Goal: Information Seeking & Learning: Understand process/instructions

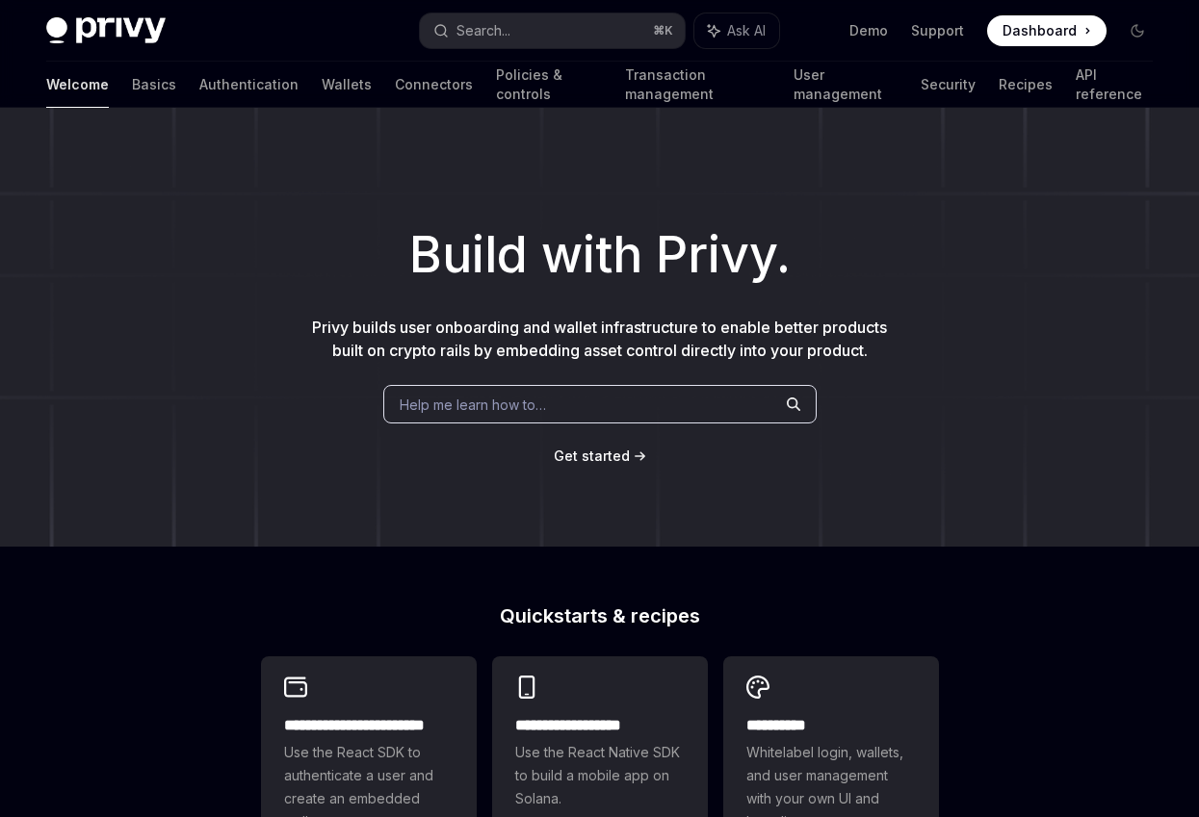
scroll to position [646, 0]
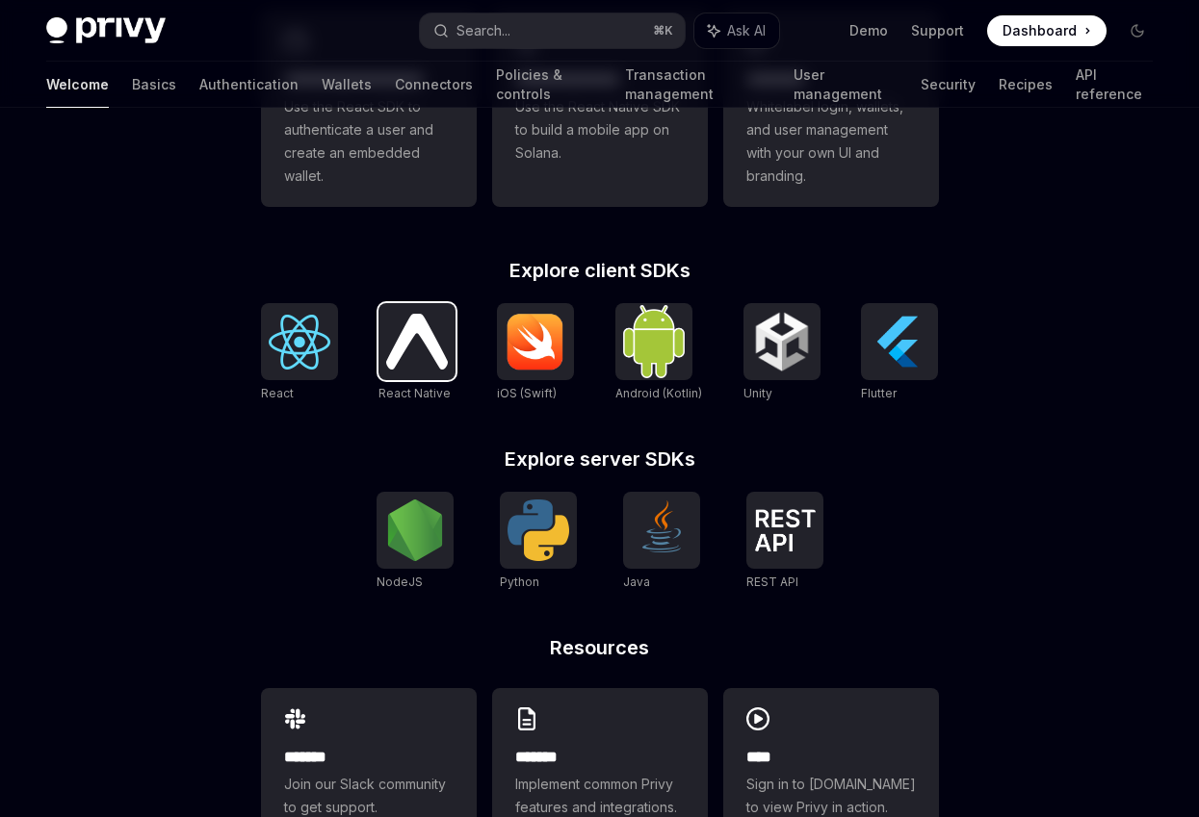
click at [427, 355] on img at bounding box center [417, 341] width 62 height 55
type textarea "*"
click at [421, 346] on img at bounding box center [417, 341] width 62 height 55
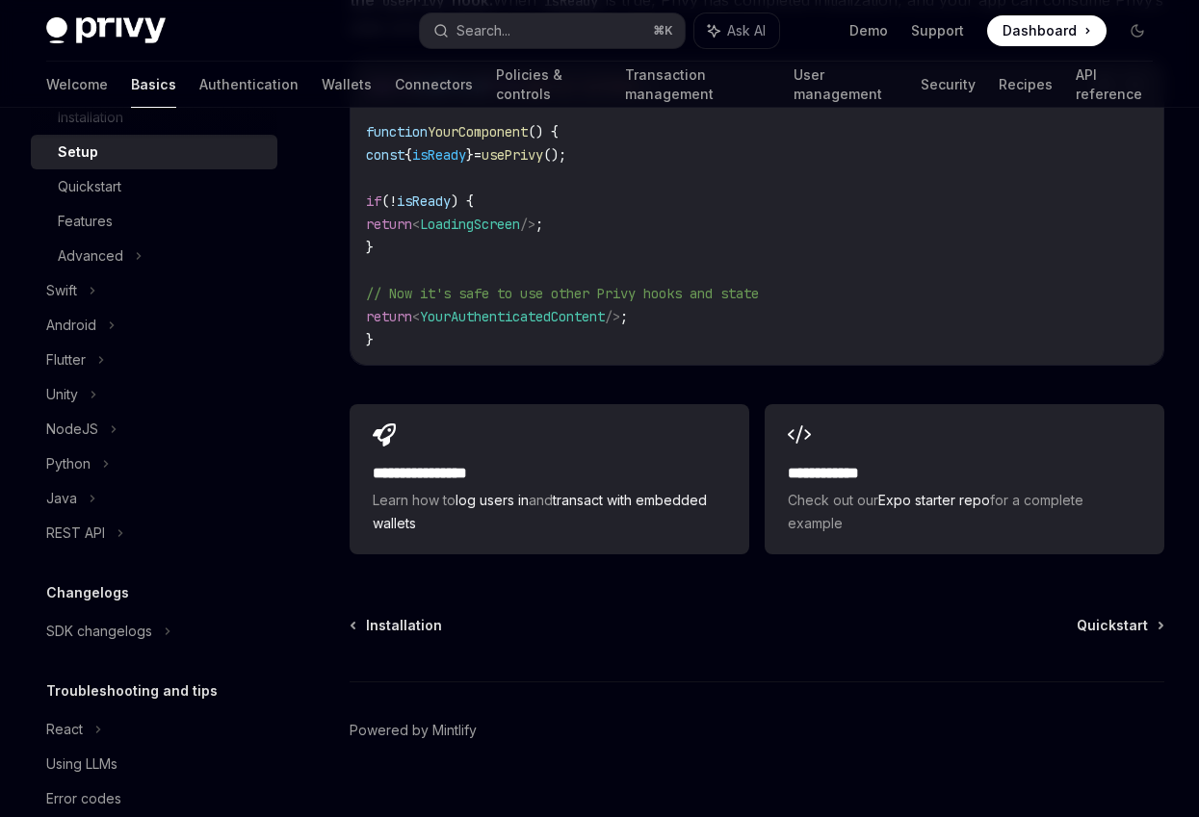
scroll to position [1785, 0]
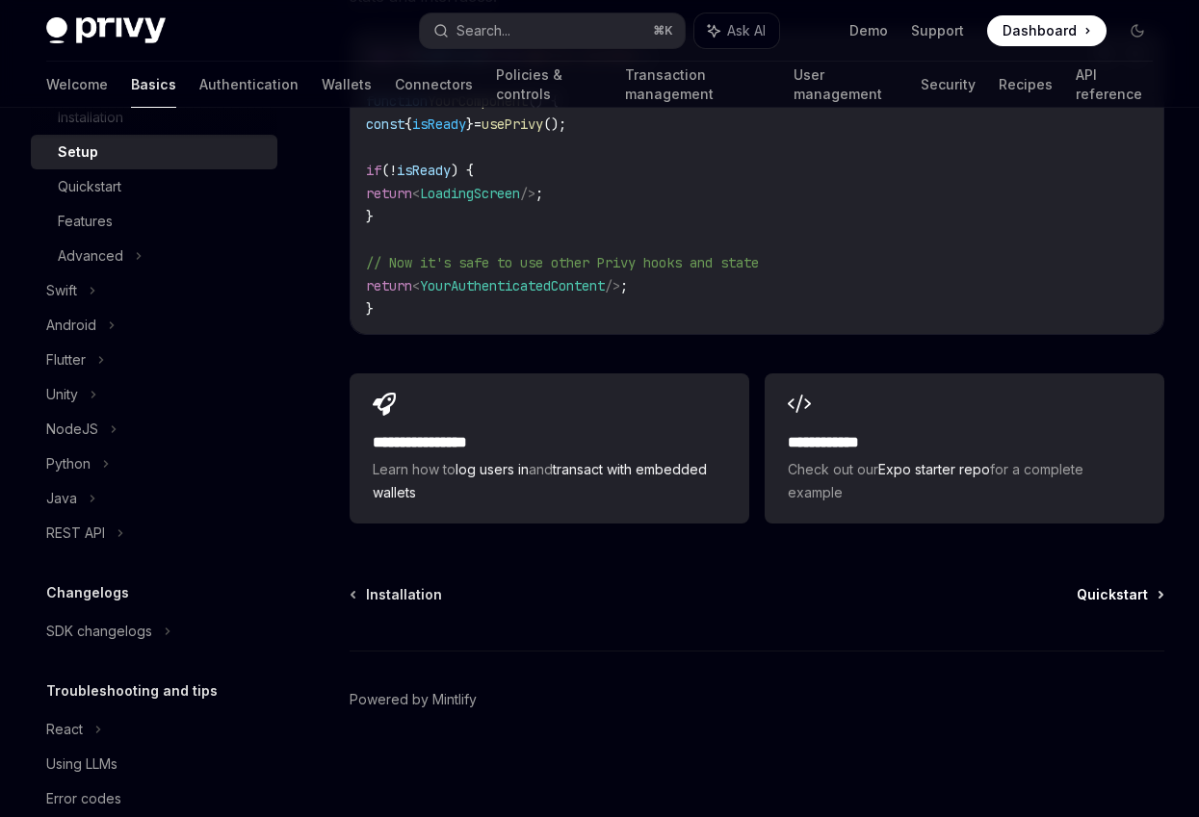
click at [1114, 588] on span "Quickstart" at bounding box center [1111, 594] width 71 height 19
type textarea "*"
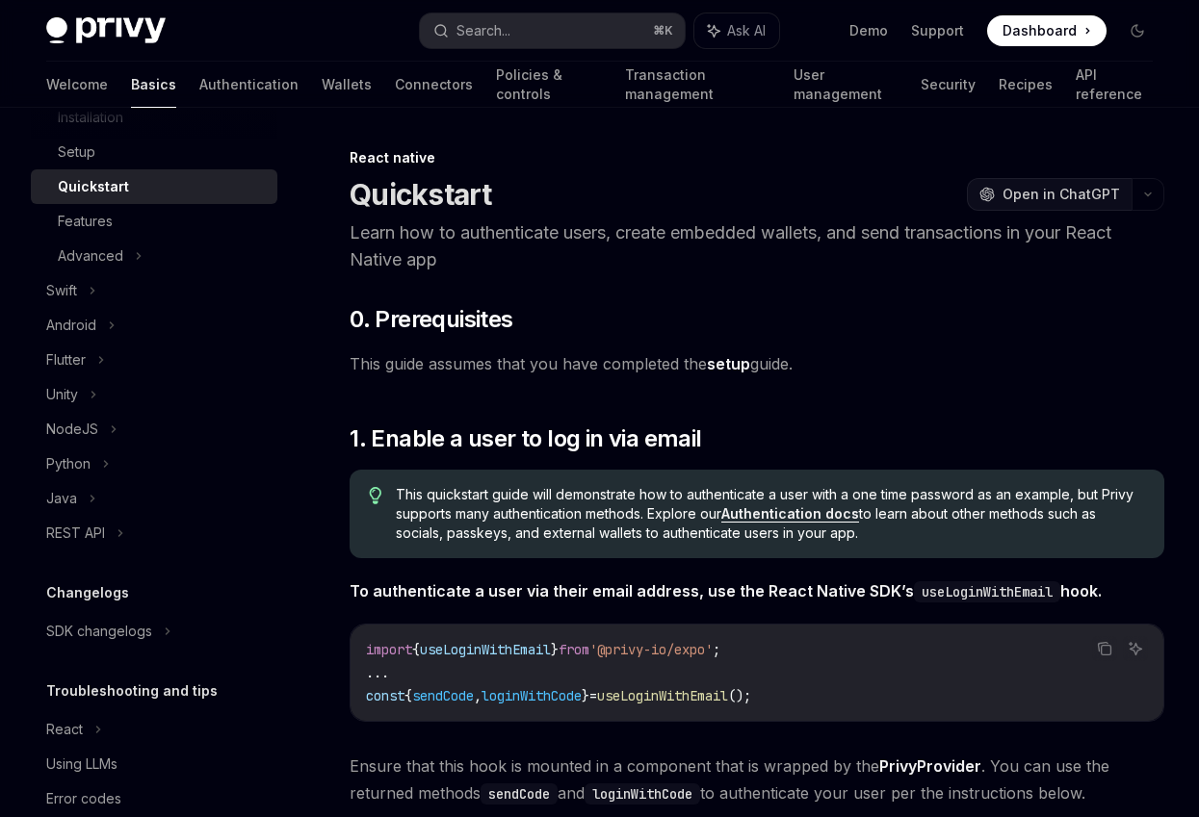
click at [1097, 192] on span "Open in ChatGPT" at bounding box center [1060, 194] width 117 height 19
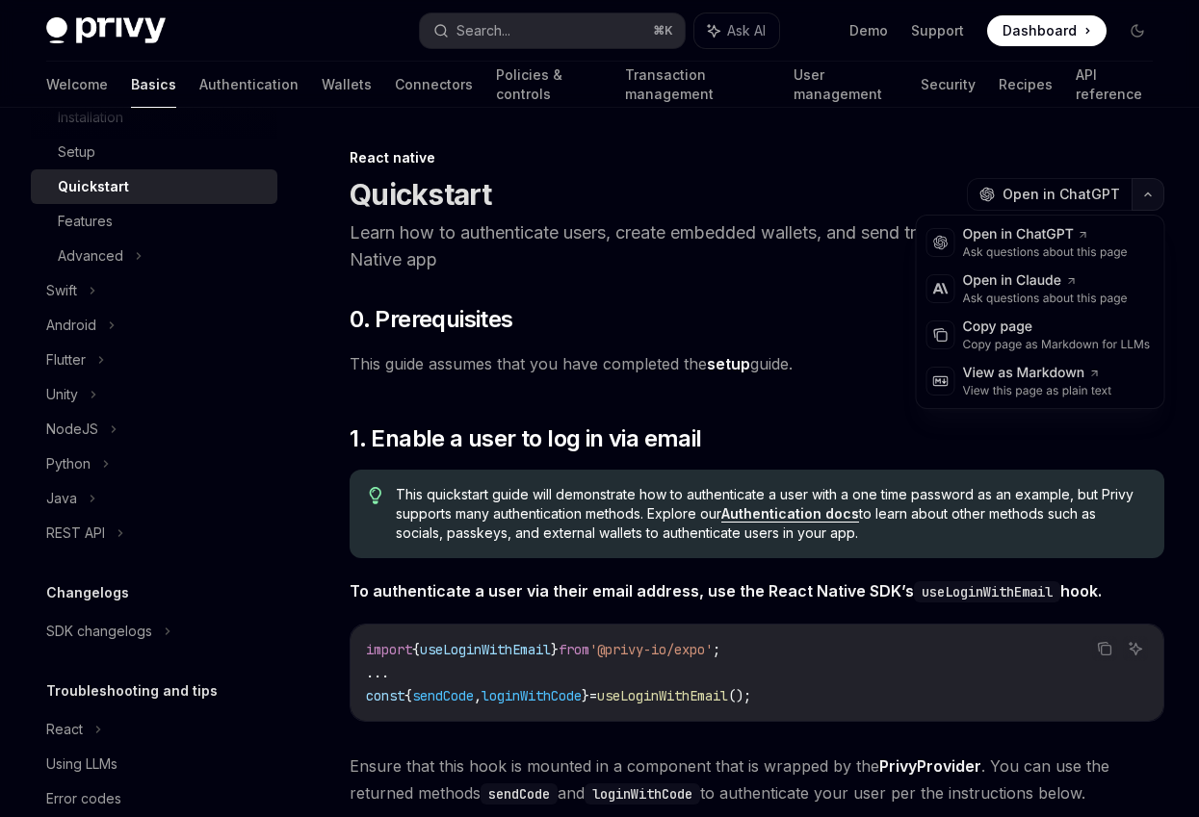
click at [1148, 193] on icon "button" at bounding box center [1147, 195] width 23 height 8
click at [1015, 337] on div "Copy page as Markdown for LLMs" at bounding box center [1057, 344] width 188 height 15
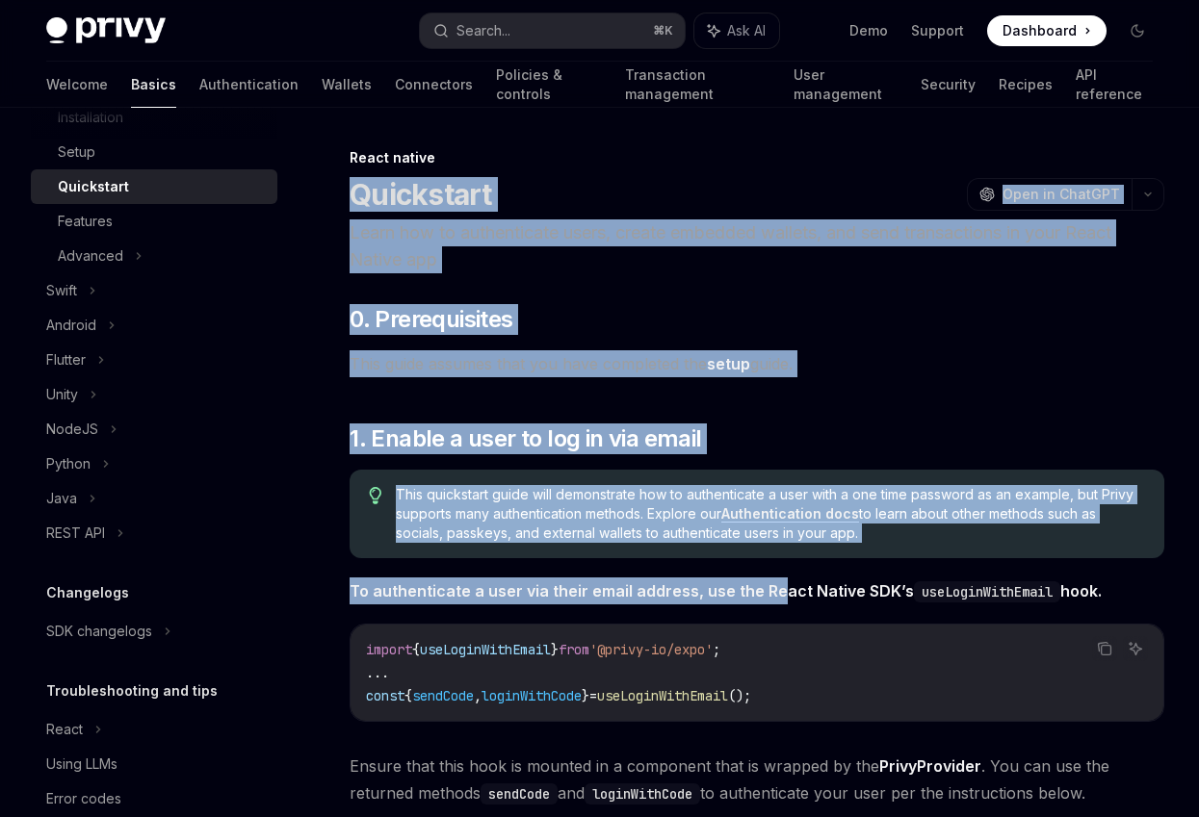
drag, startPoint x: 350, startPoint y: 182, endPoint x: 776, endPoint y: 598, distance: 595.1
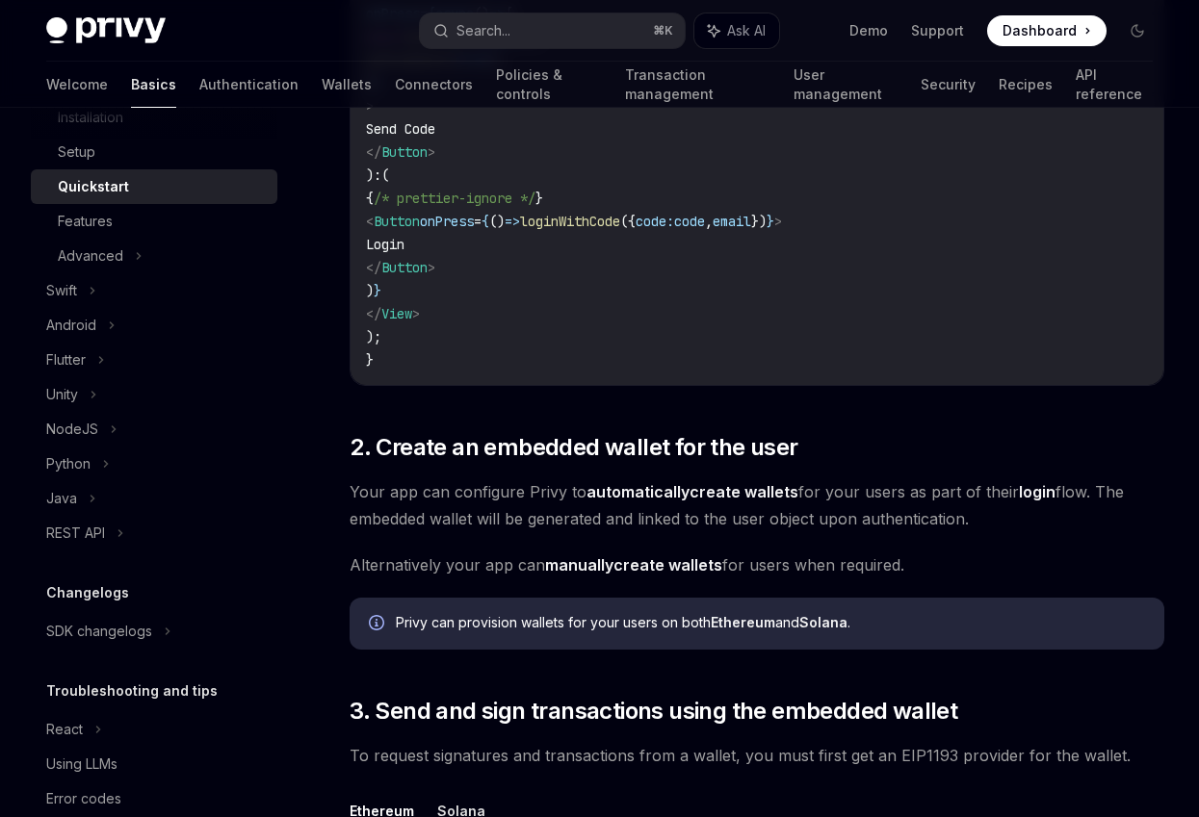
scroll to position [1489, 0]
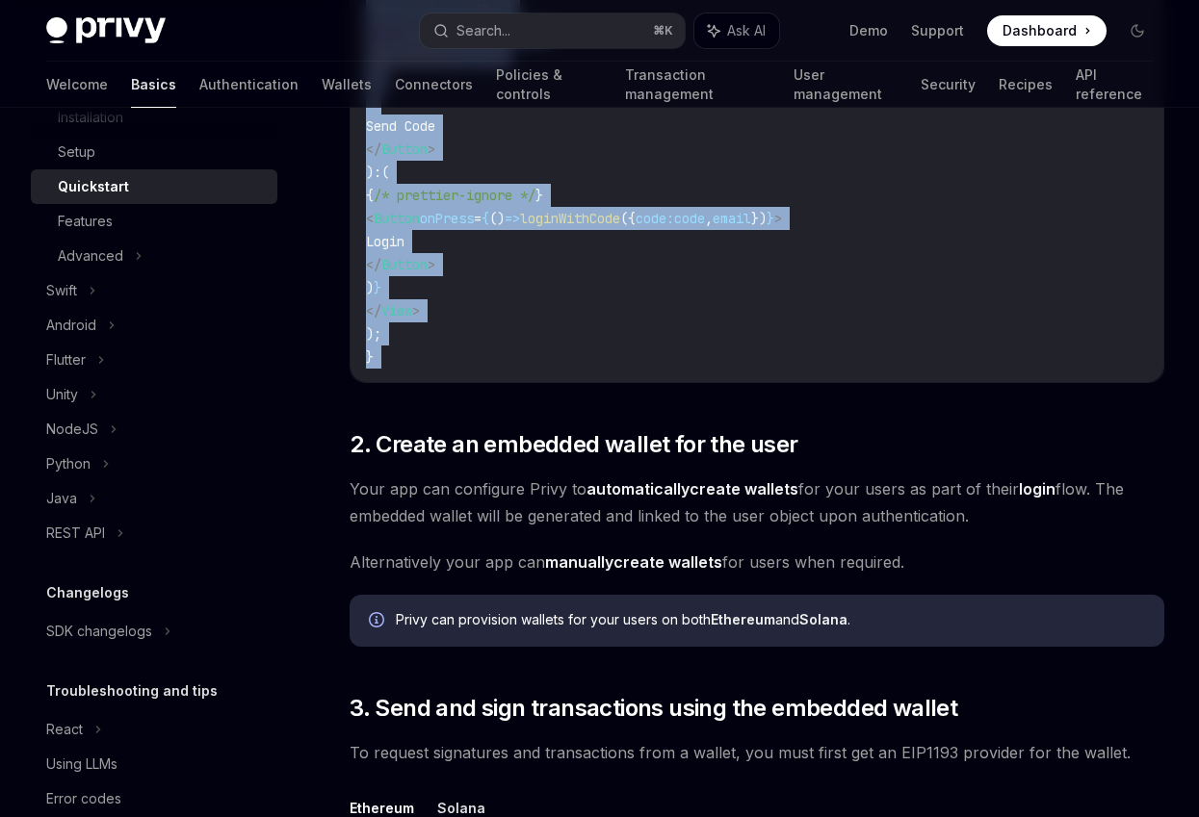
click at [856, 392] on div "​ 0. Prerequisites This guide assumes that you have completed the setup guide. …" at bounding box center [757, 315] width 815 height 2998
copy div "Quickstart OpenAI Open in ChatGPT Learn how to authenticate users, create embed…"
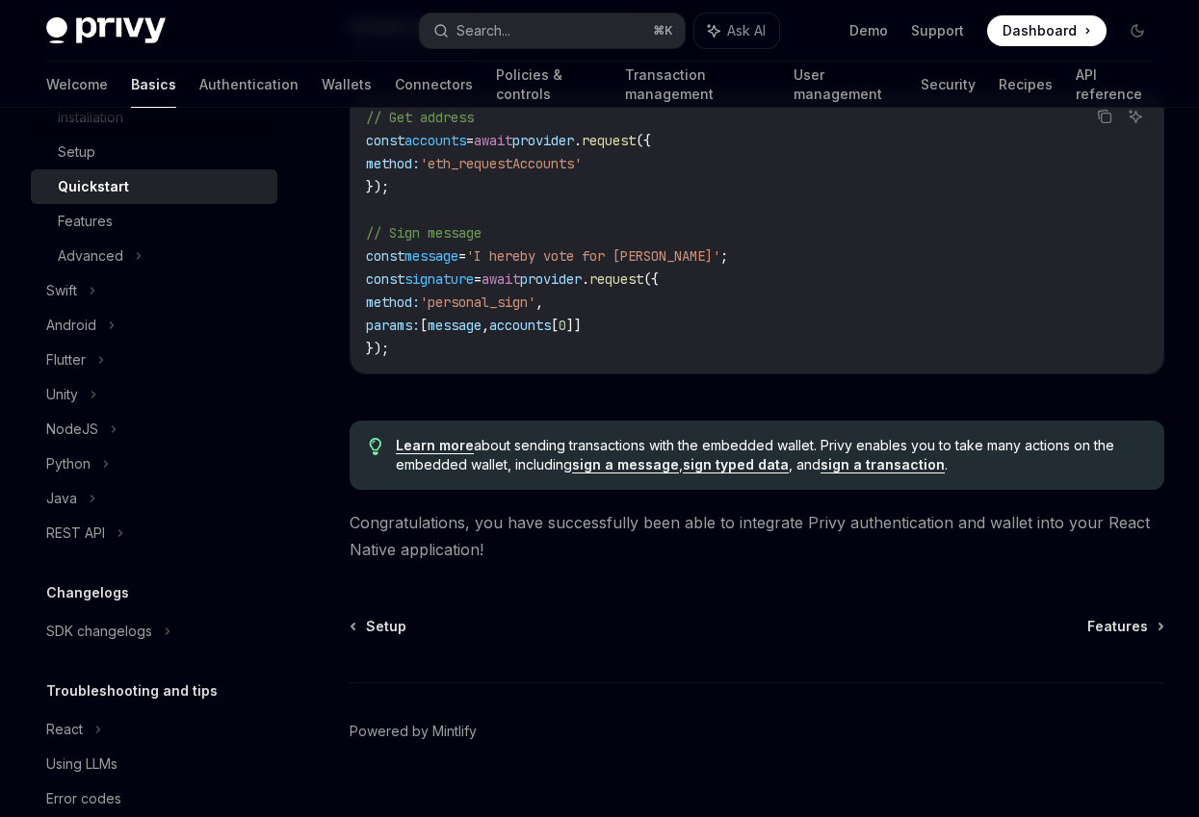
scroll to position [2771, 0]
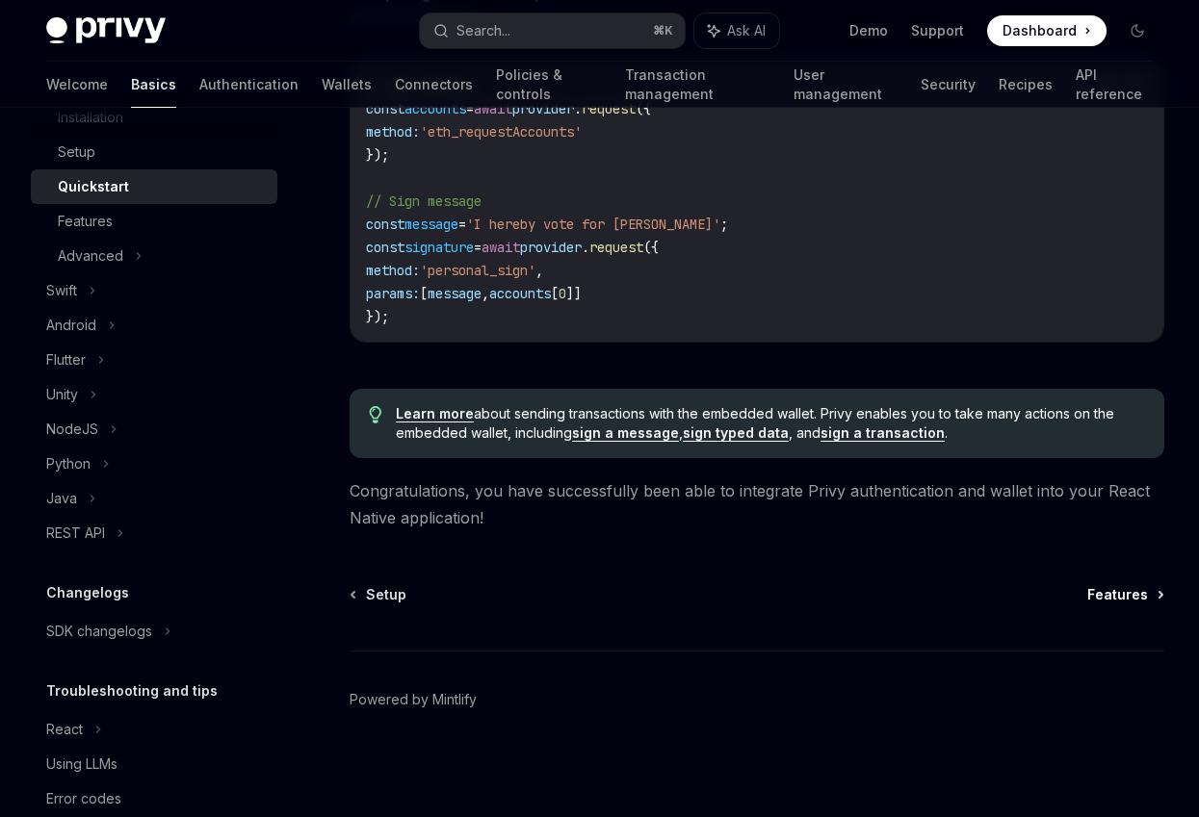
click at [1121, 590] on span "Features" at bounding box center [1117, 594] width 61 height 19
type textarea "*"
